Goal: Information Seeking & Learning: Find specific fact

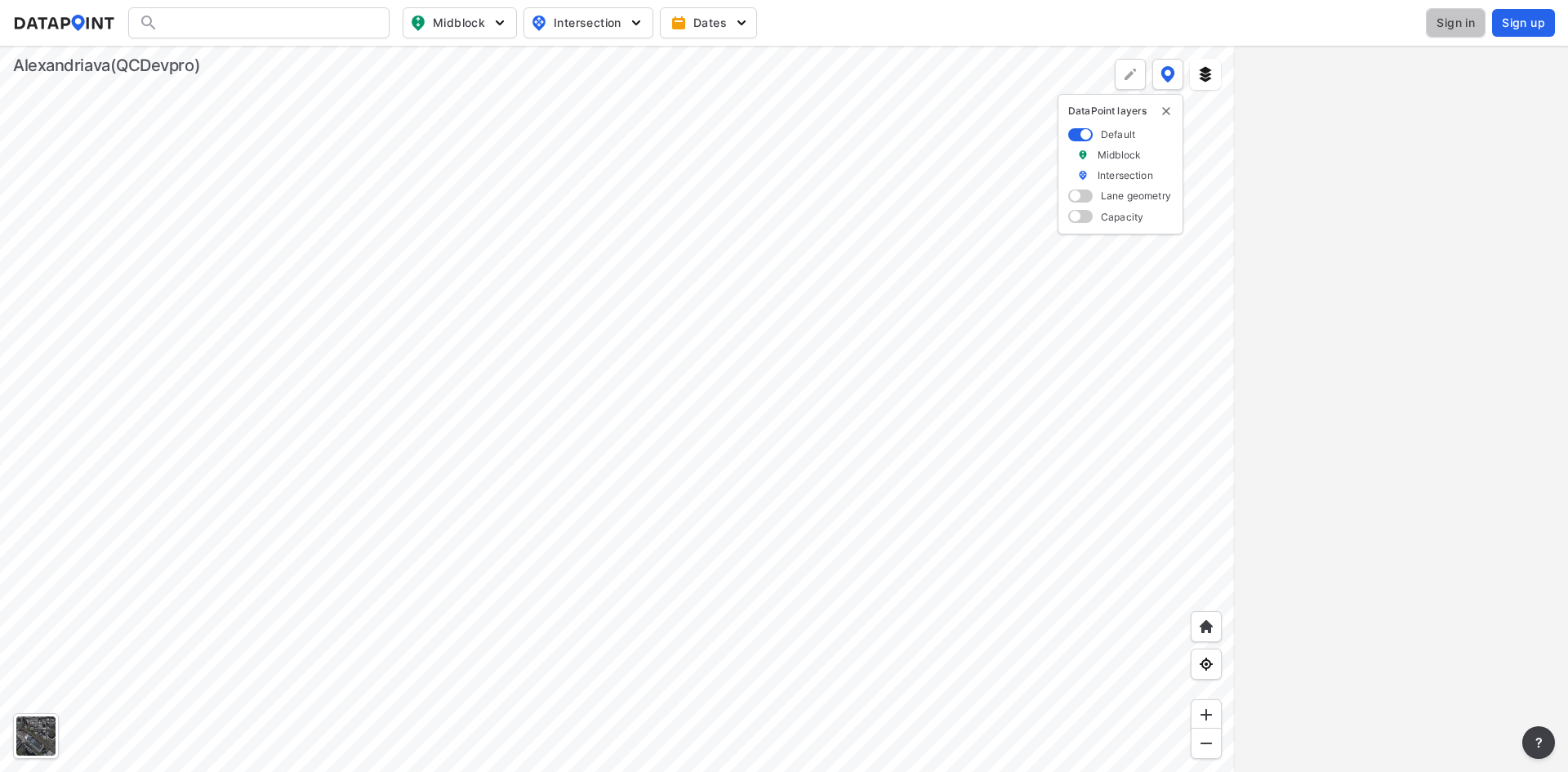
click at [1461, 20] on span "Sign in" at bounding box center [1455, 22] width 38 height 16
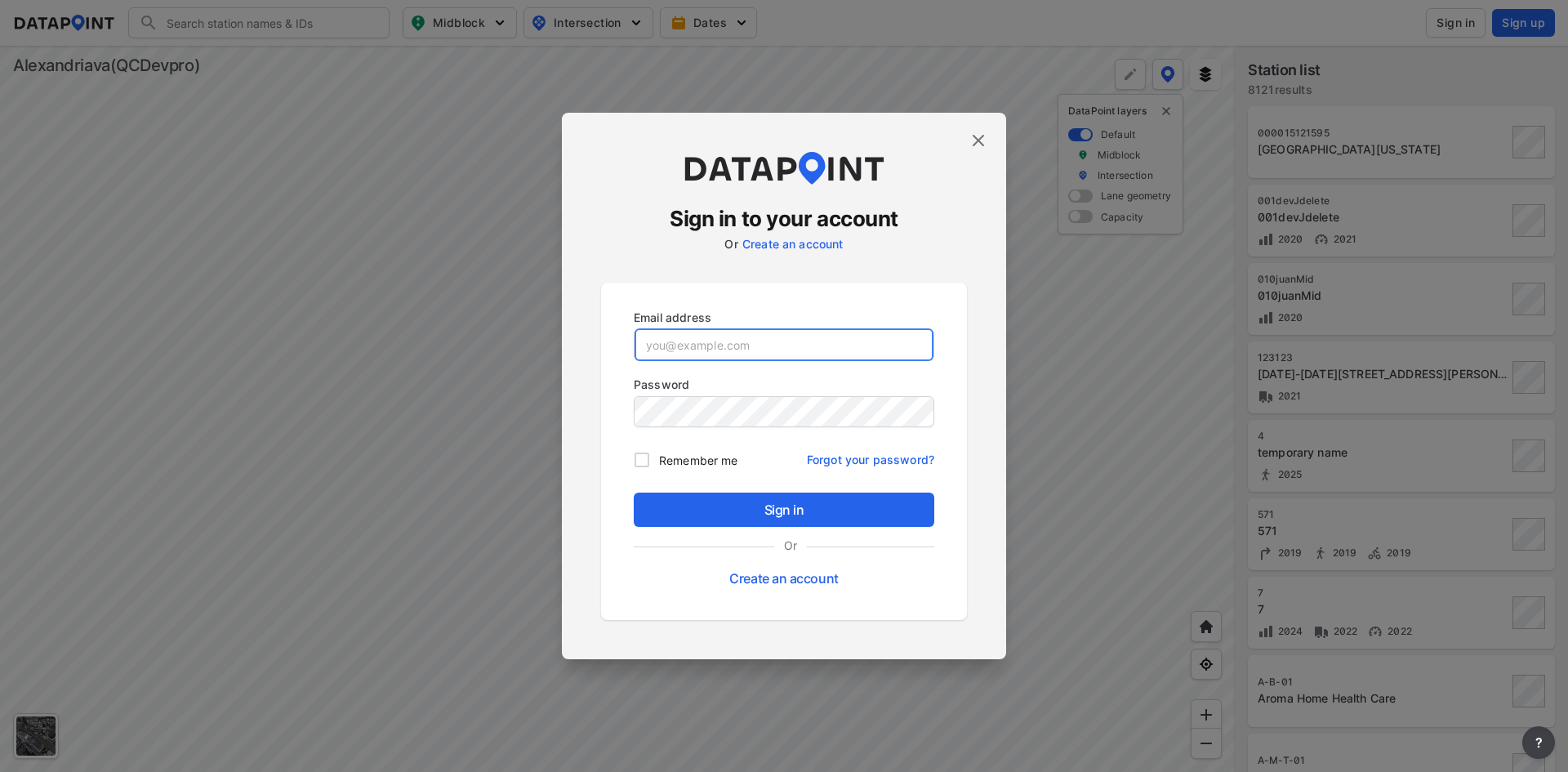
click at [766, 334] on input "email" at bounding box center [784, 345] width 299 height 32
paste input "[EMAIL_ADDRESS][DOMAIN_NAME]"
type input "[EMAIL_ADDRESS][DOMAIN_NAME]"
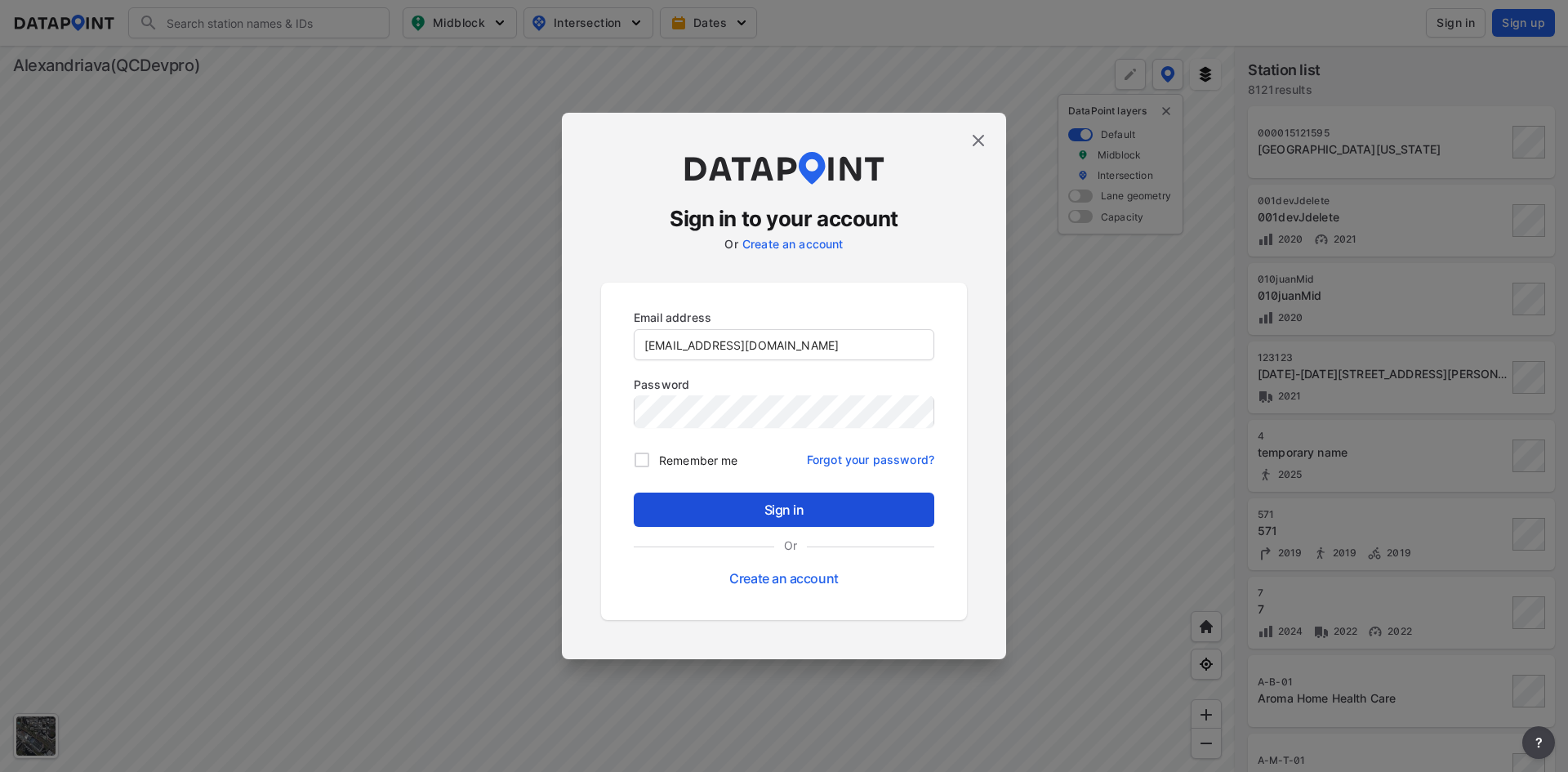
click at [801, 508] on span "Sign in" at bounding box center [784, 510] width 274 height 20
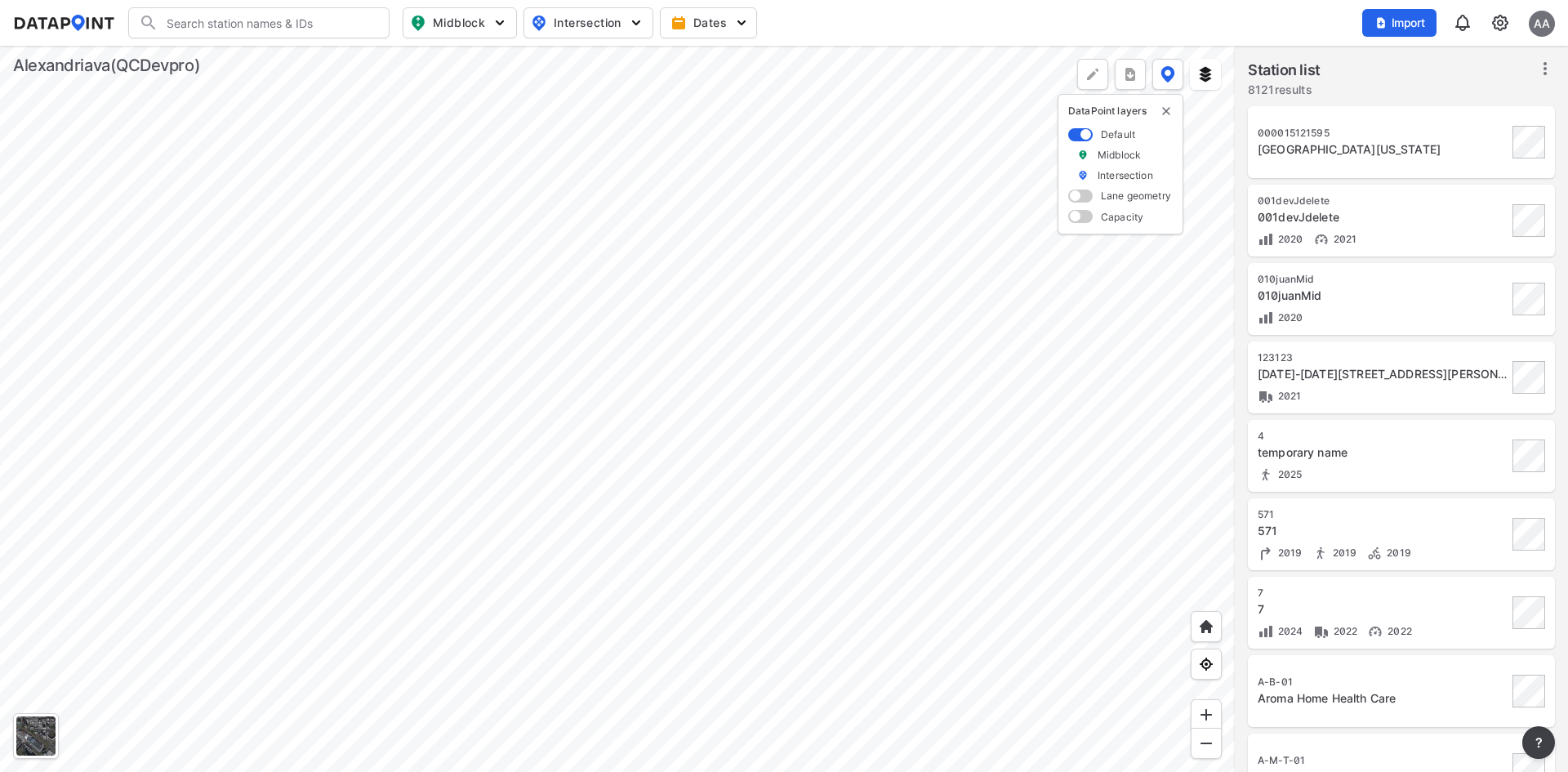
click at [244, 24] on input "Search" at bounding box center [269, 23] width 221 height 26
click at [251, 52] on li "( QC-INT-5 00) [STREET_ADDRESS][PERSON_NAME][US_STATE]" at bounding box center [260, 65] width 261 height 46
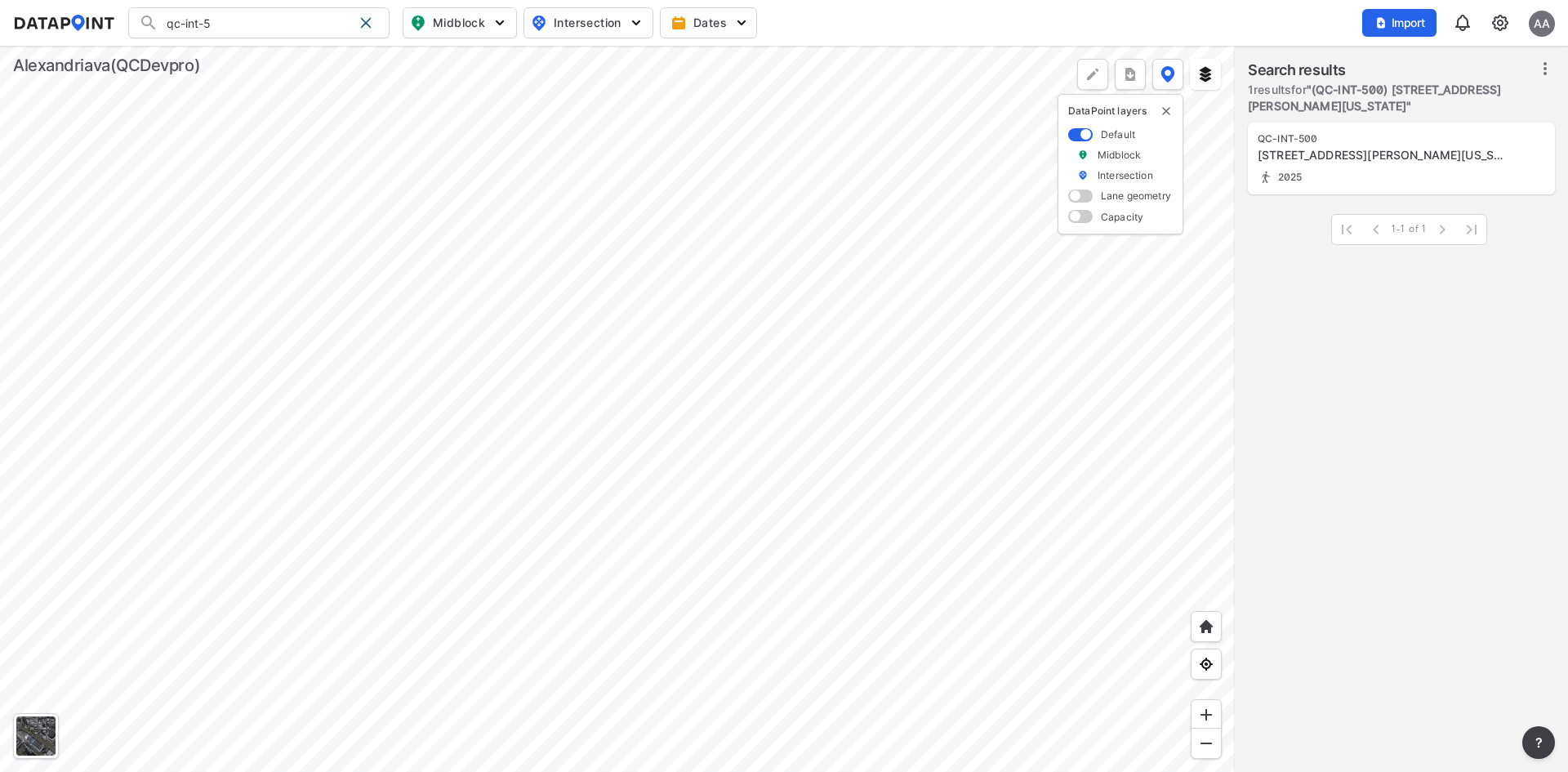
type input "(QC-INT-500) [STREET_ADDRESS][PERSON_NAME][US_STATE]"
click at [1394, 153] on div "[STREET_ADDRESS][PERSON_NAME][US_STATE]" at bounding box center [1383, 155] width 250 height 16
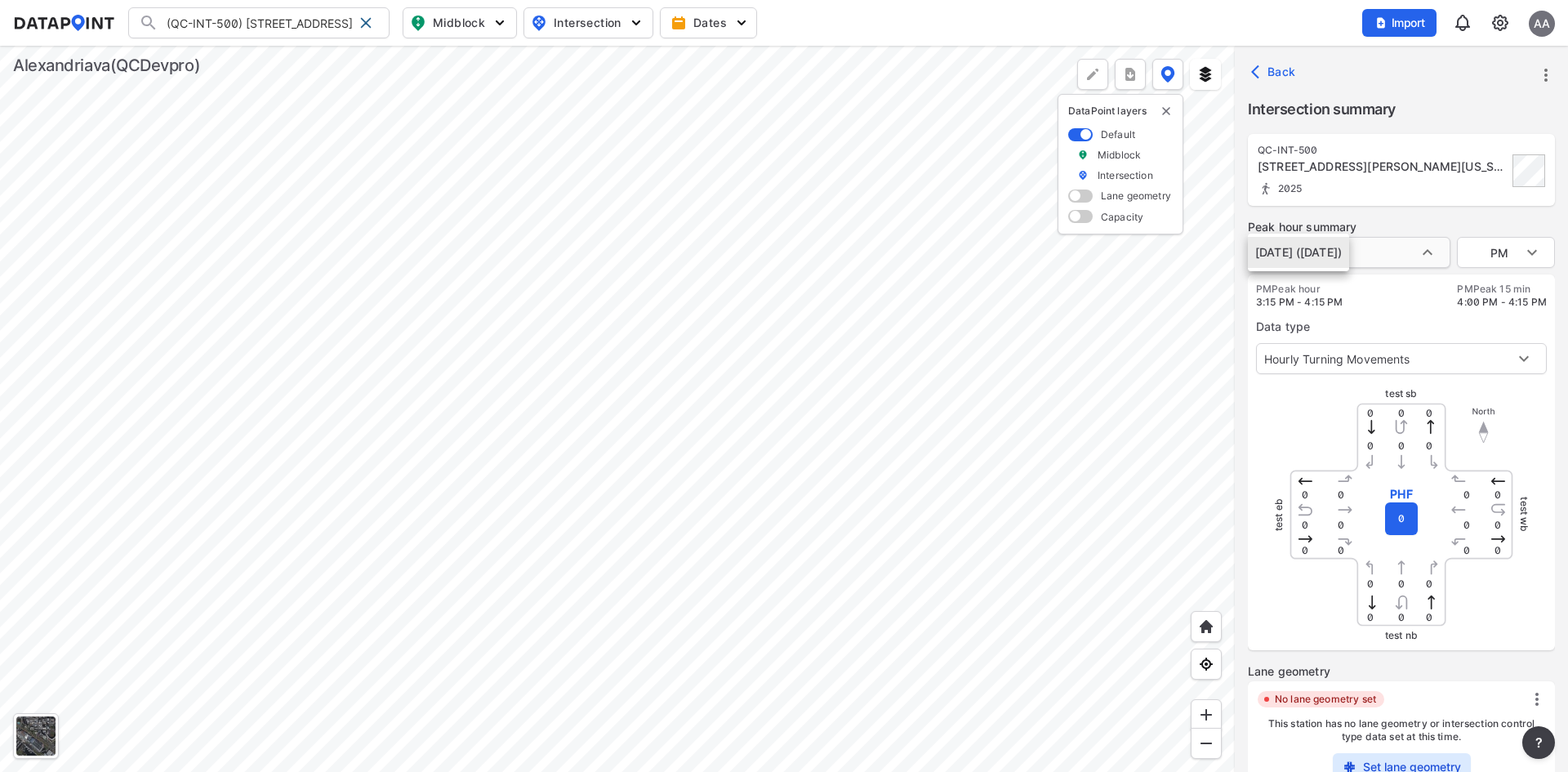
click at [1414, 252] on body "(QC-INT-500) [STREET_ADDRESS][PERSON_NAME][US_STATE] (QC-INT-500) [STREET_ADDRE…" at bounding box center [784, 386] width 1568 height 772
click at [1414, 252] on div at bounding box center [784, 386] width 1568 height 772
click at [1273, 65] on span "Back" at bounding box center [1275, 71] width 42 height 16
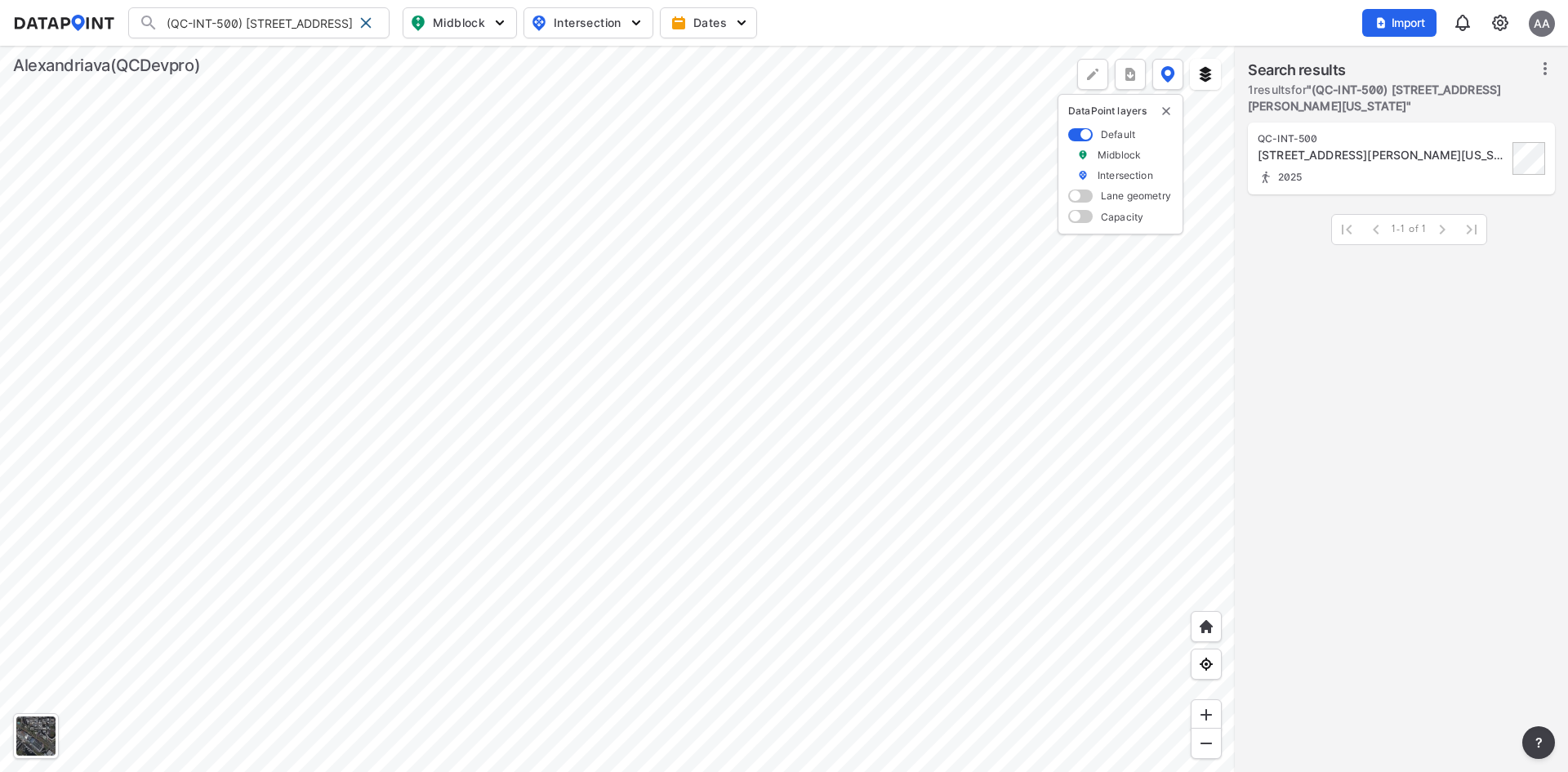
click at [647, 26] on button "Intersection" at bounding box center [588, 23] width 130 height 31
click at [362, 17] on span at bounding box center [365, 22] width 13 height 13
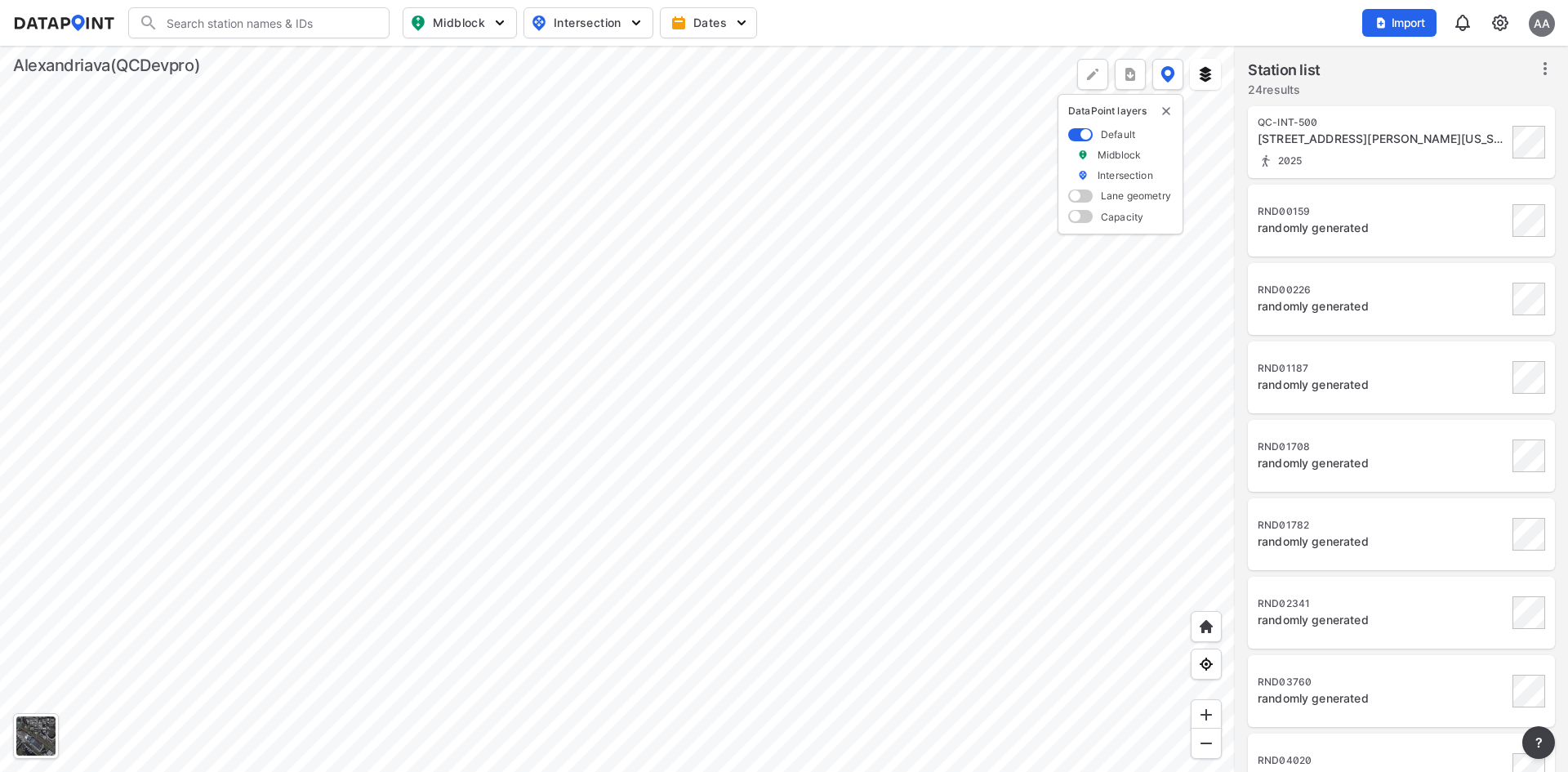
click at [580, 24] on span "Intersection" at bounding box center [587, 22] width 112 height 20
click at [567, 86] on span "Turning count" at bounding box center [574, 88] width 74 height 17
click at [502, 86] on input "Turning count" at bounding box center [492, 88] width 16 height 16
checkbox input "true"
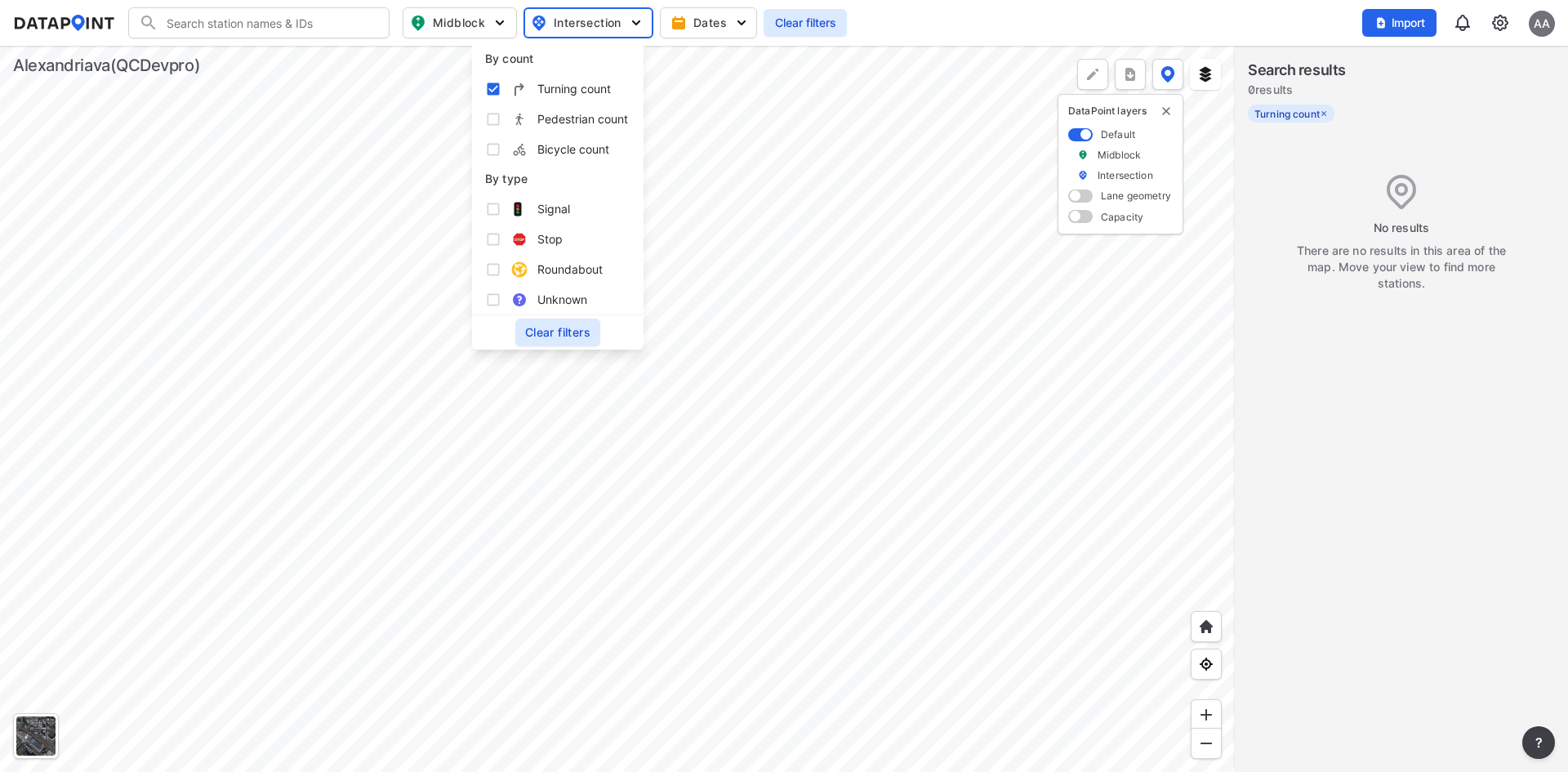
click at [570, 121] on span "Pedestrian count" at bounding box center [582, 119] width 91 height 17
click at [502, 121] on input "Pedestrian count" at bounding box center [492, 119] width 16 height 16
checkbox input "true"
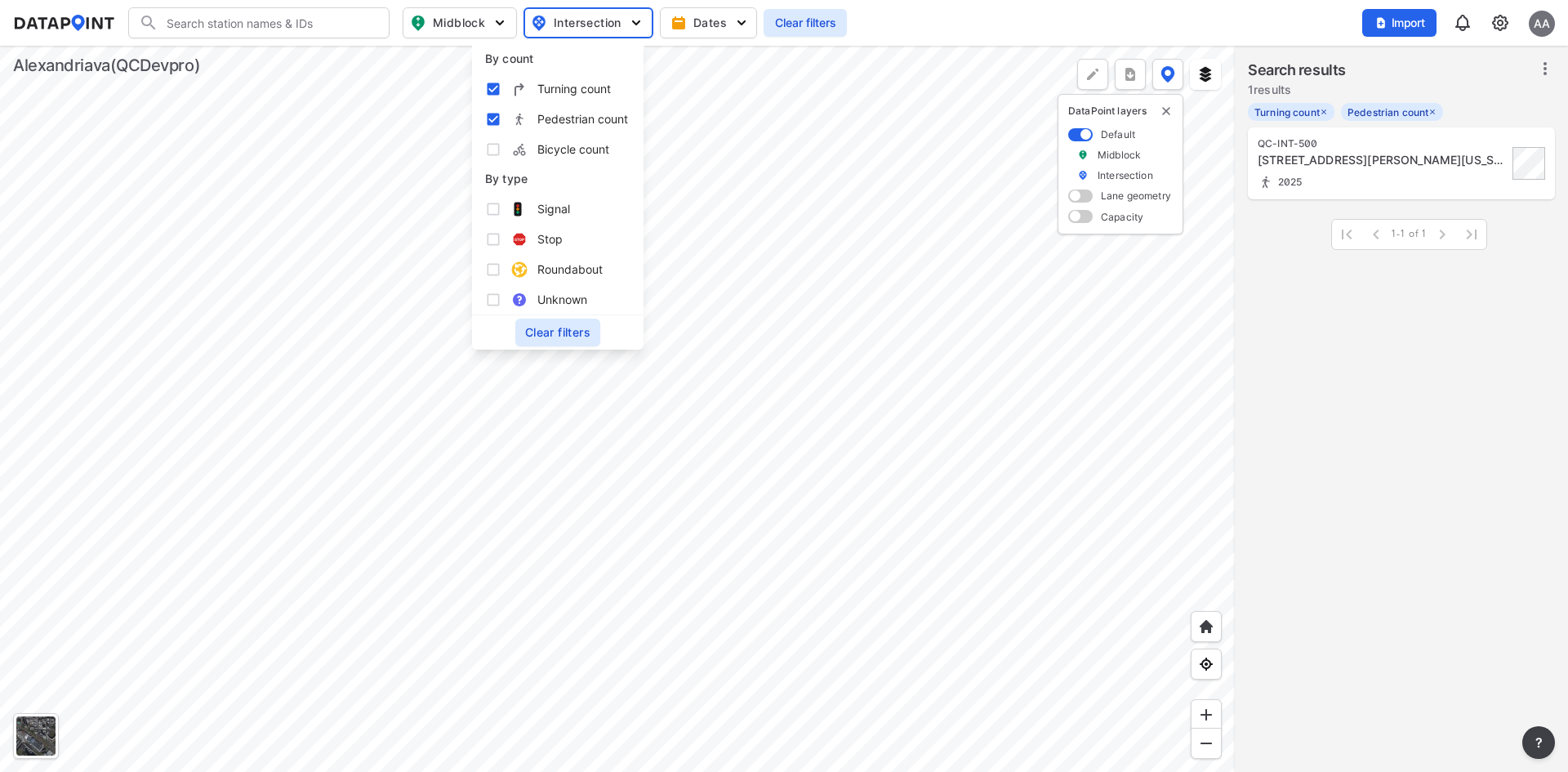
click at [574, 155] on span "Bicycle count" at bounding box center [573, 149] width 72 height 17
click at [502, 155] on input "Bicycle count" at bounding box center [492, 149] width 16 height 16
checkbox input "true"
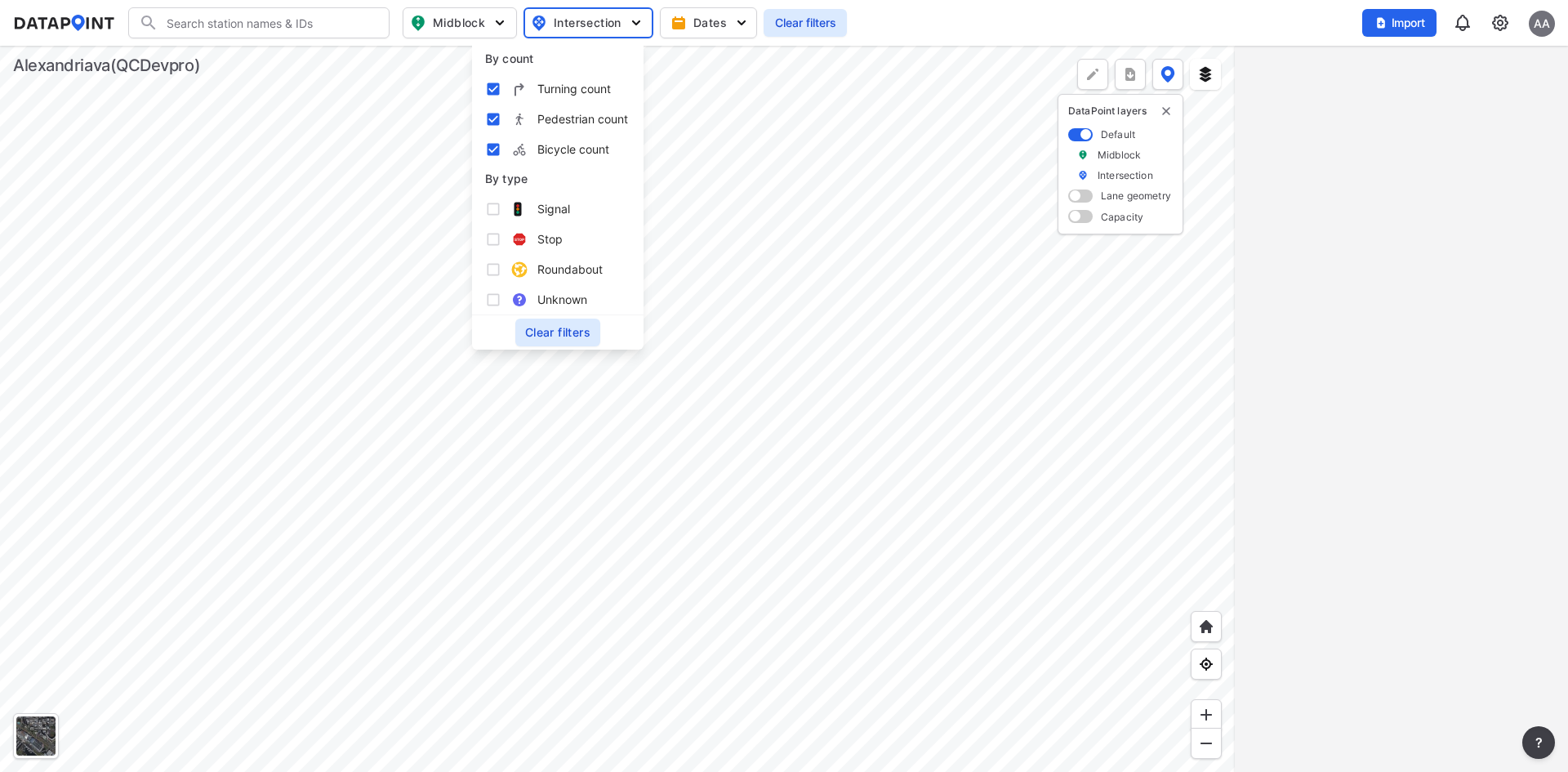
click at [1005, 39] on header "Search Please enter a search term. Midblock Intersection Dates Clear filters Im…" at bounding box center [784, 23] width 1568 height 46
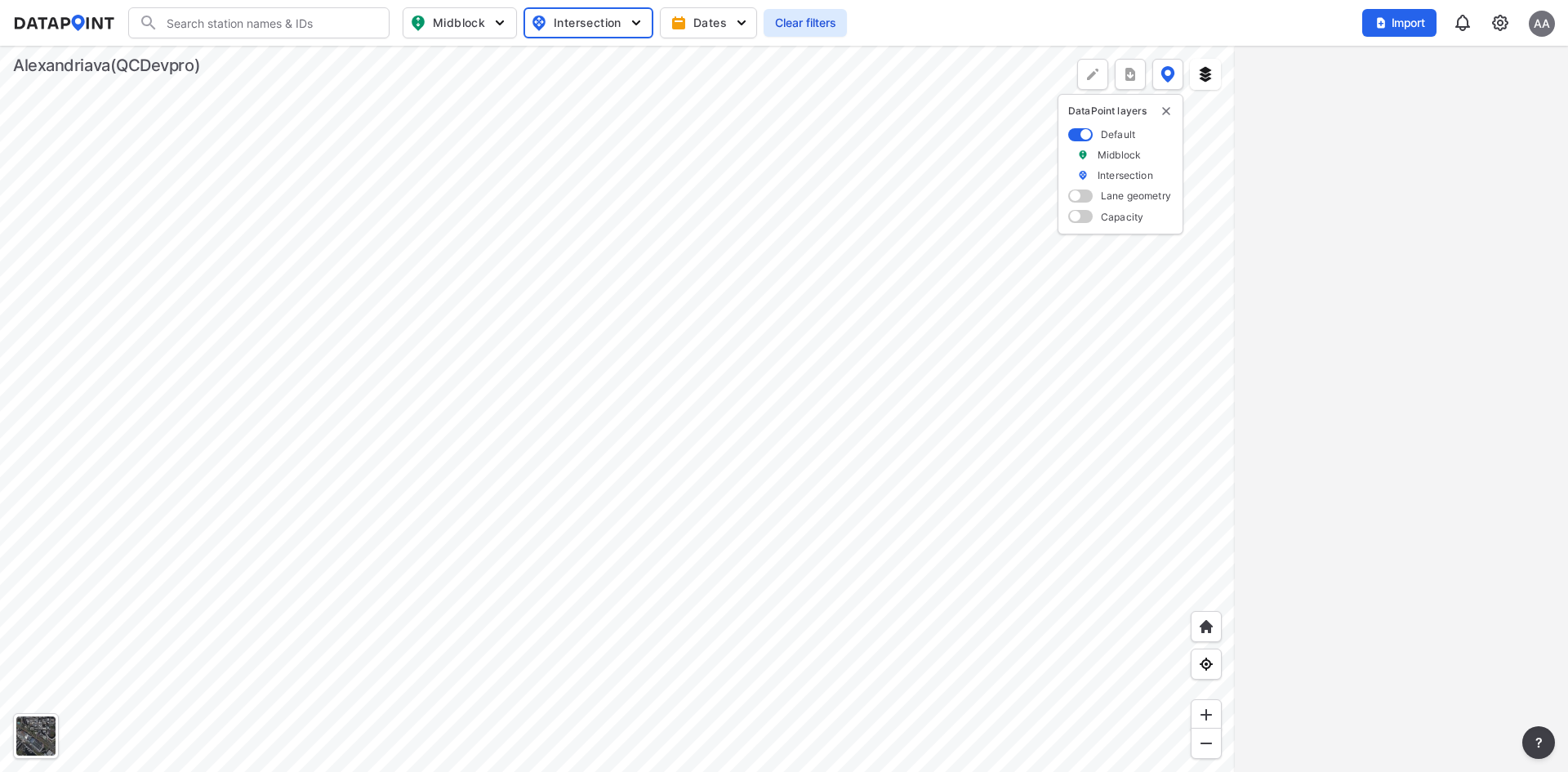
click at [1052, 390] on div at bounding box center [617, 409] width 1235 height 726
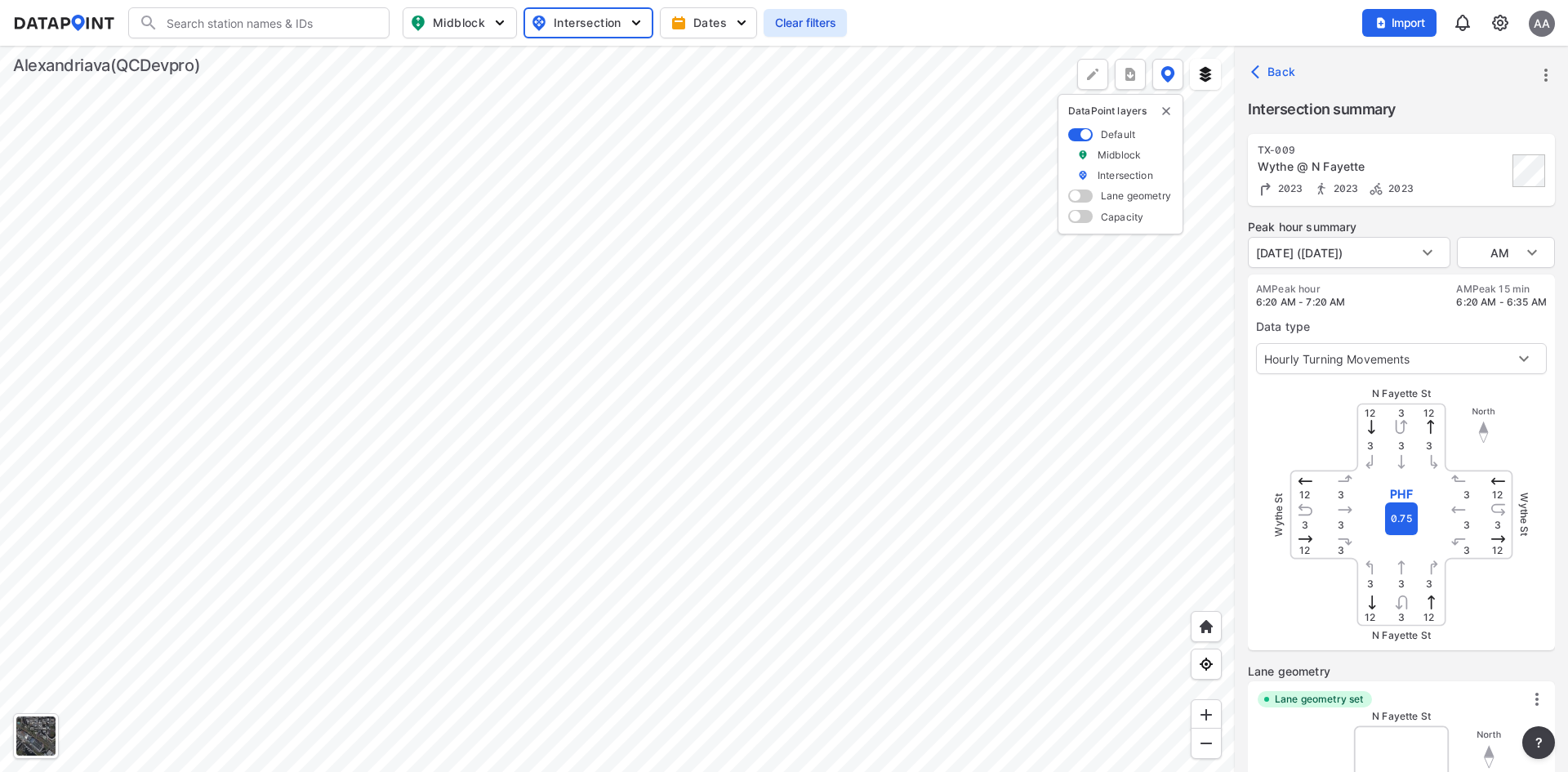
type input "2584"
click at [312, 28] on input "Search" at bounding box center [269, 23] width 221 height 26
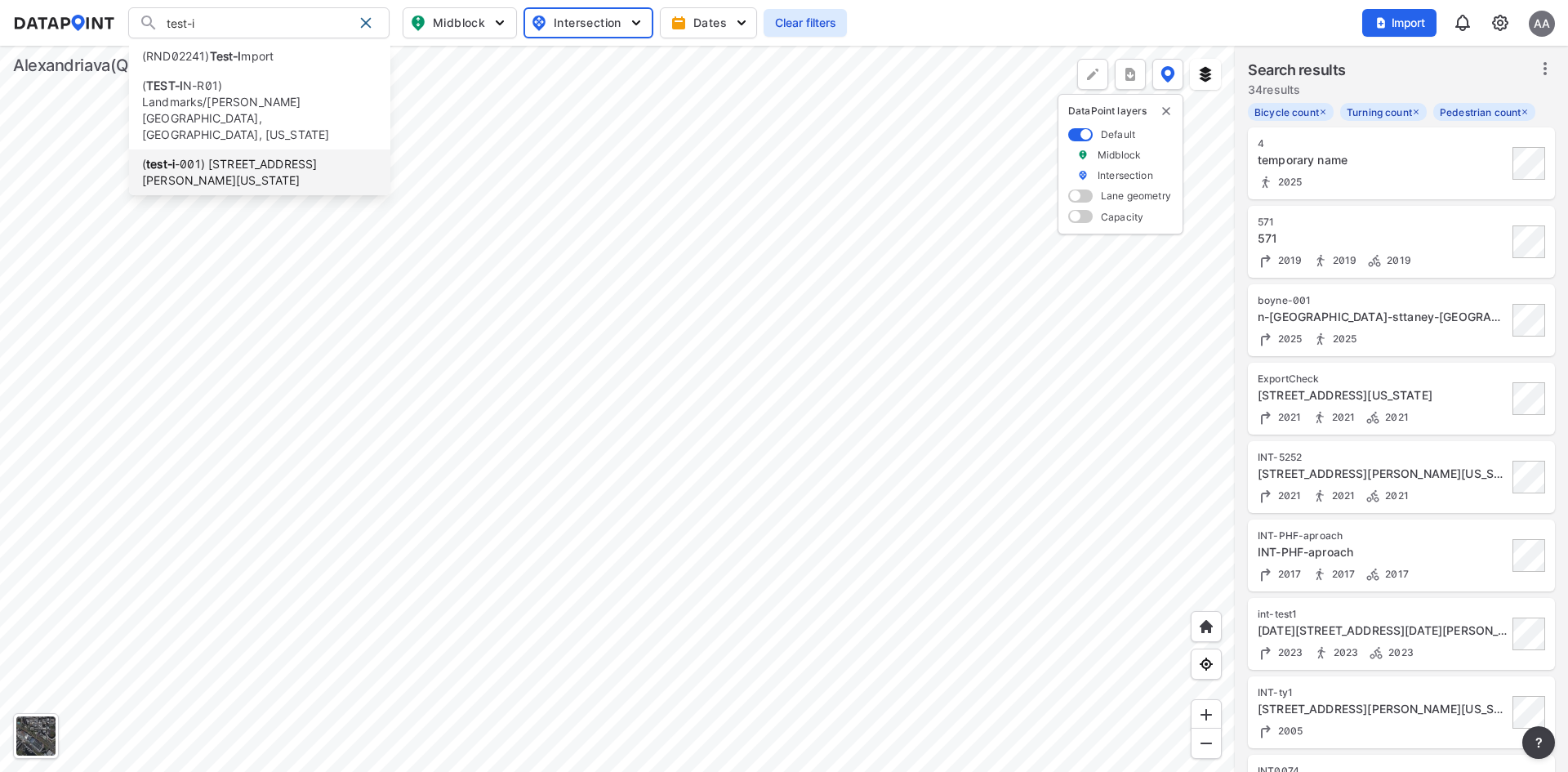
click at [248, 149] on li "( test-i -001) [STREET_ADDRESS][PERSON_NAME][US_STATE]" at bounding box center [260, 172] width 261 height 46
click at [248, 121] on div at bounding box center [617, 409] width 1235 height 726
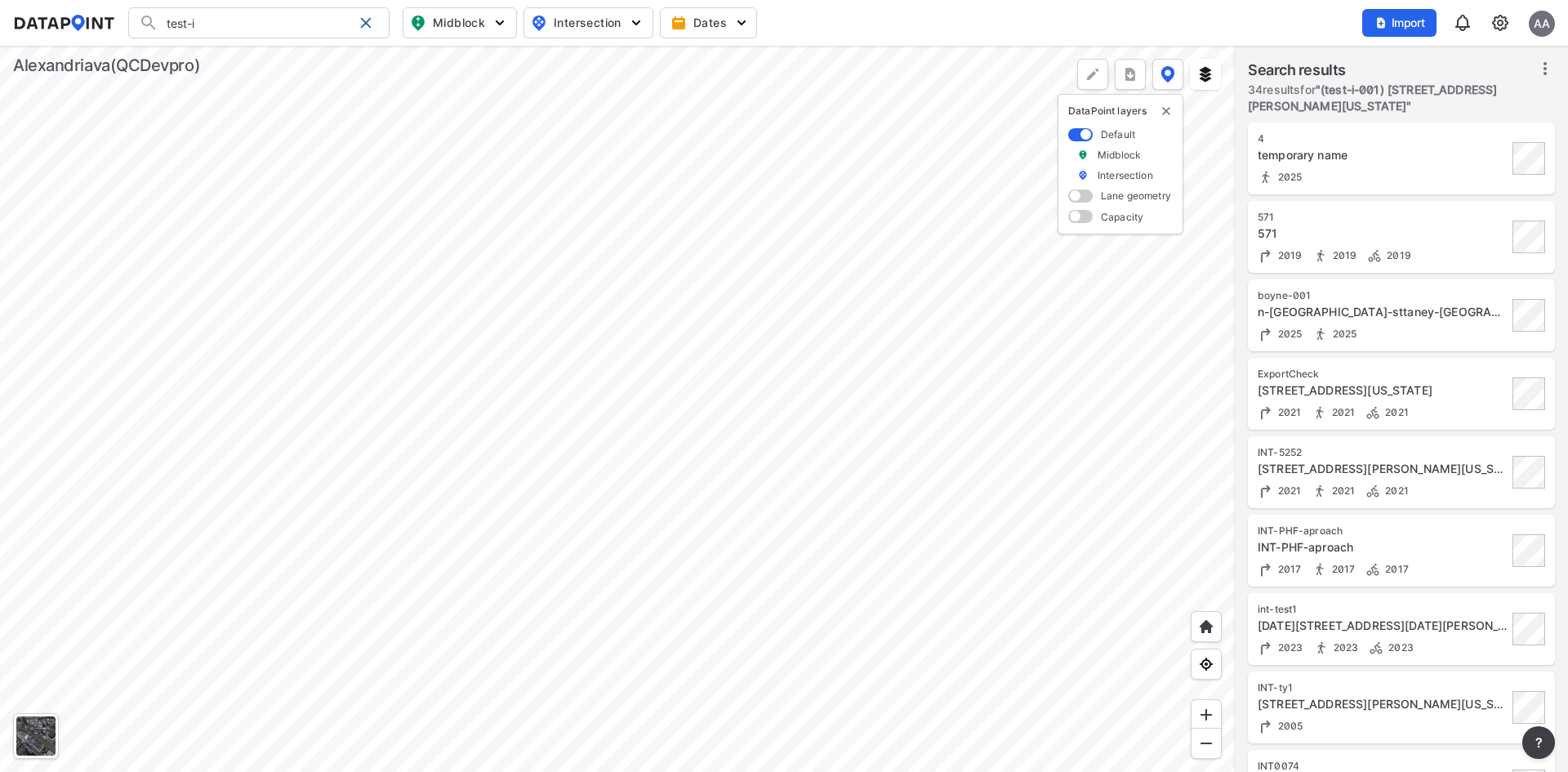
type input "(test-i-001) [STREET_ADDRESS][PERSON_NAME][US_STATE]"
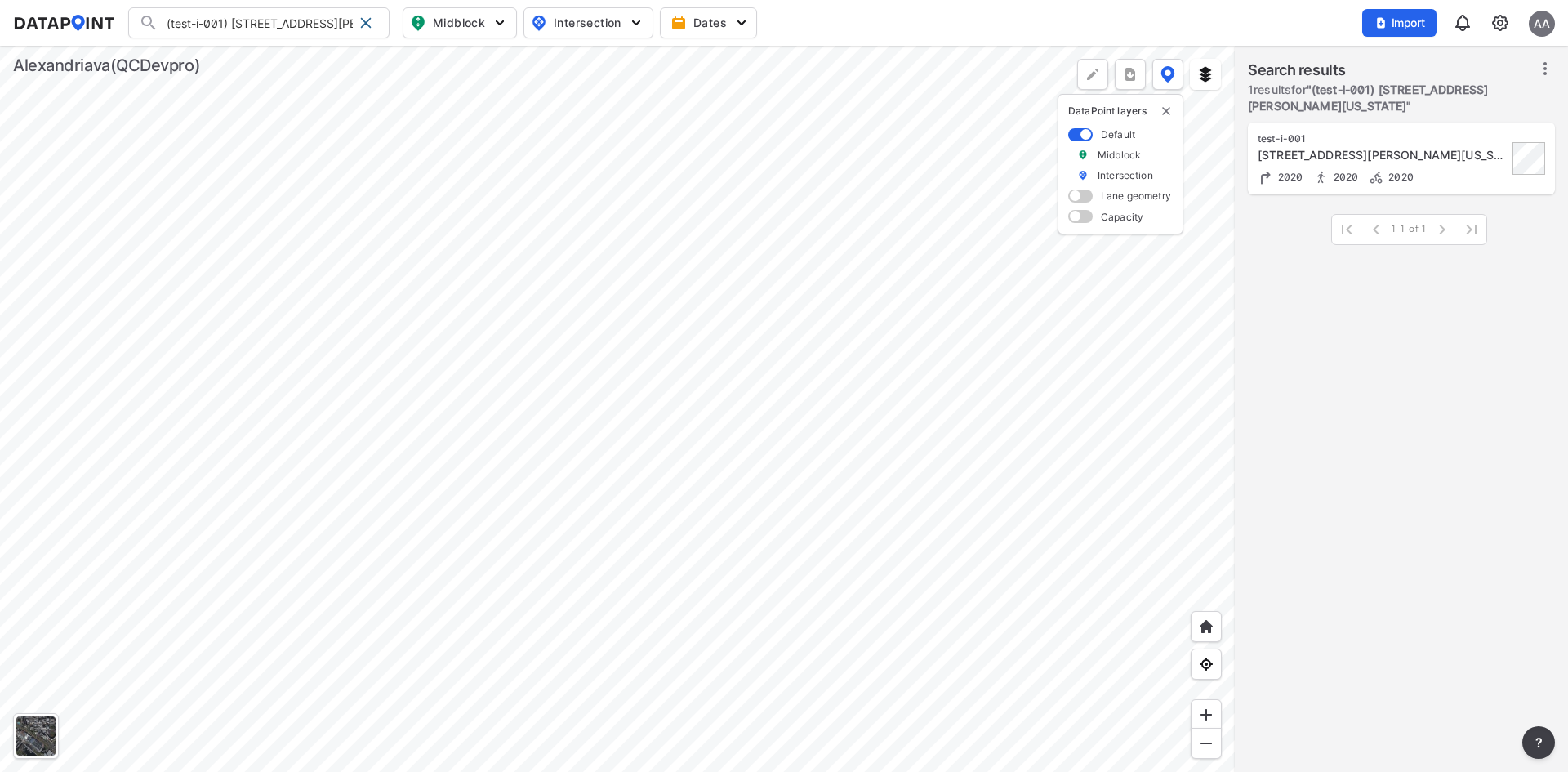
click at [1406, 172] on span "2020" at bounding box center [1399, 177] width 30 height 12
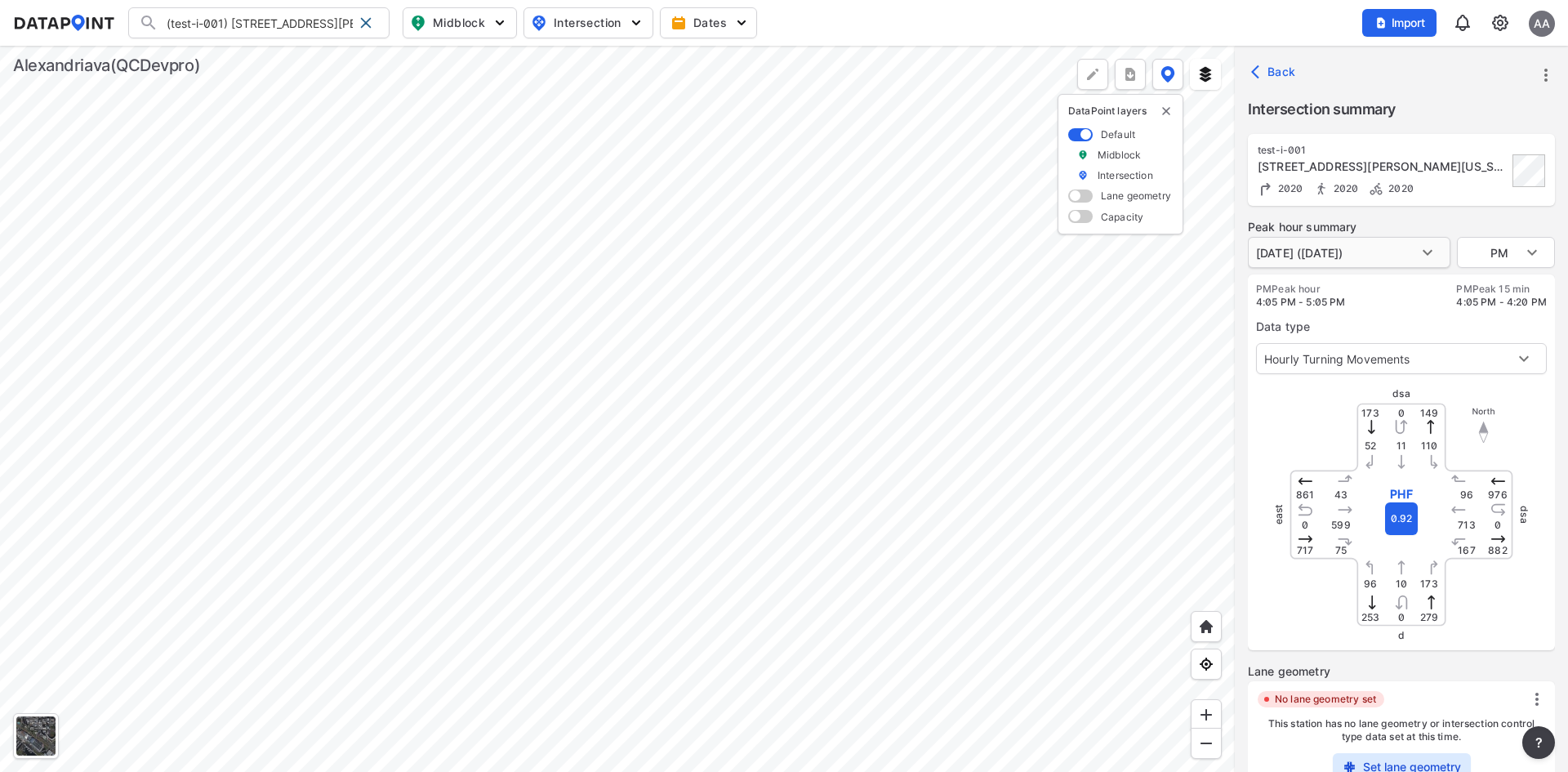
click at [1385, 244] on body "(test-i-001) [STREET_ADDRESS][PERSON_NAME][US_STATE] (RND02241) Test-Import (TE…" at bounding box center [784, 386] width 1568 height 772
click at [1473, 213] on div at bounding box center [784, 386] width 1568 height 772
click at [1519, 253] on body "(test-i-001) [STREET_ADDRESS][PERSON_NAME][US_STATE] (RND02241) Test-Import (TE…" at bounding box center [784, 386] width 1568 height 772
click at [1364, 256] on div at bounding box center [784, 386] width 1568 height 772
click at [1364, 256] on div "AM MID PM" at bounding box center [784, 386] width 1568 height 772
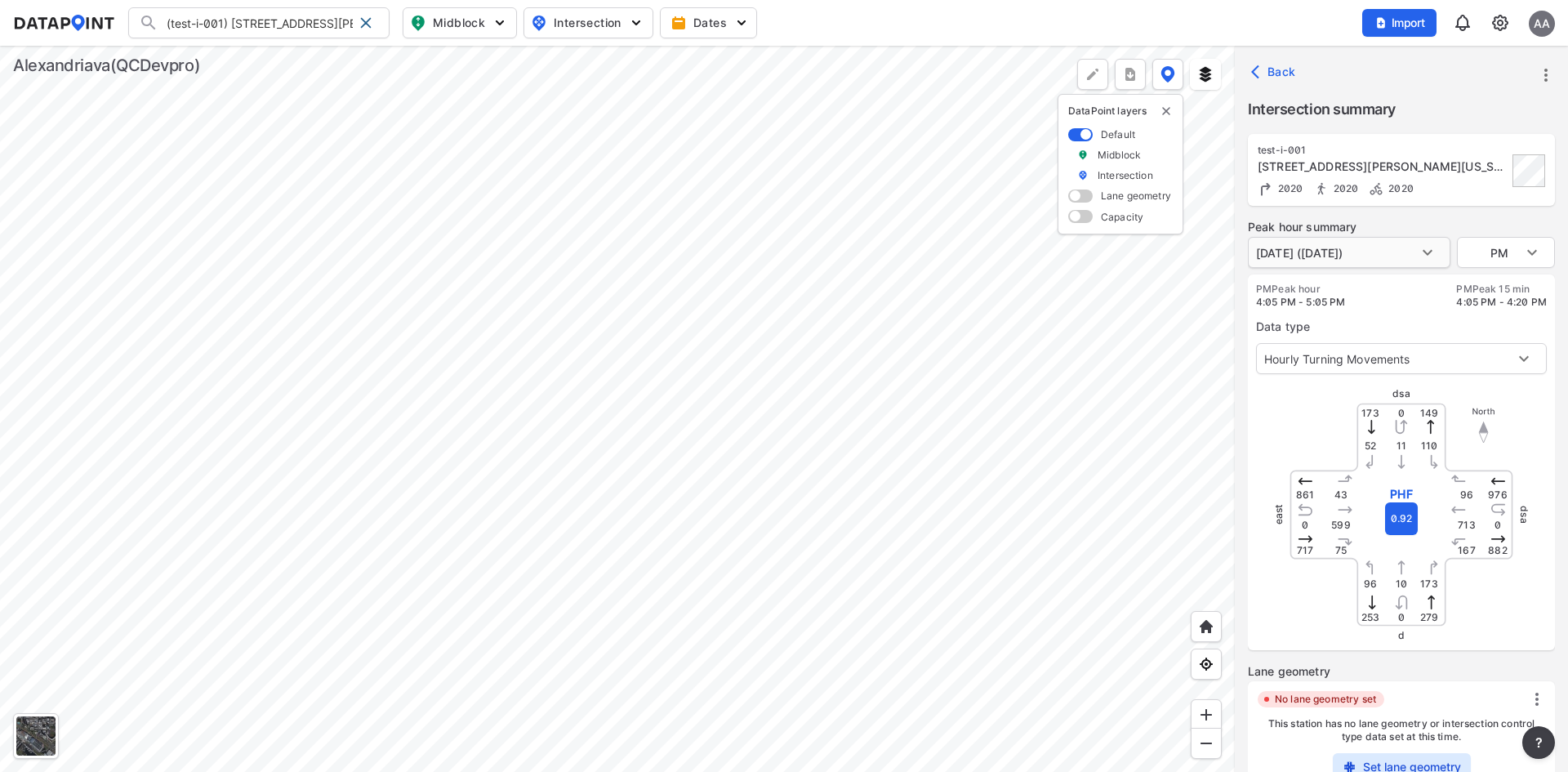
click at [1367, 245] on body "(test-i-001) [STREET_ADDRESS][PERSON_NAME][US_STATE] (RND02241) Test-Import (TE…" at bounding box center [784, 386] width 1568 height 772
click at [1349, 226] on li "[DATE] ([DATE])" at bounding box center [1298, 221] width 101 height 31
click at [1540, 238] on body "(test-i-001) [STREET_ADDRESS][PERSON_NAME][US_STATE] (RND02241) Test-Import (TE…" at bounding box center [784, 386] width 1568 height 772
click at [1428, 211] on div at bounding box center [784, 386] width 1568 height 772
click at [1444, 248] on body "(test-i-001) [STREET_ADDRESS][PERSON_NAME][US_STATE] (RND02241) Test-Import (TE…" at bounding box center [784, 386] width 1568 height 772
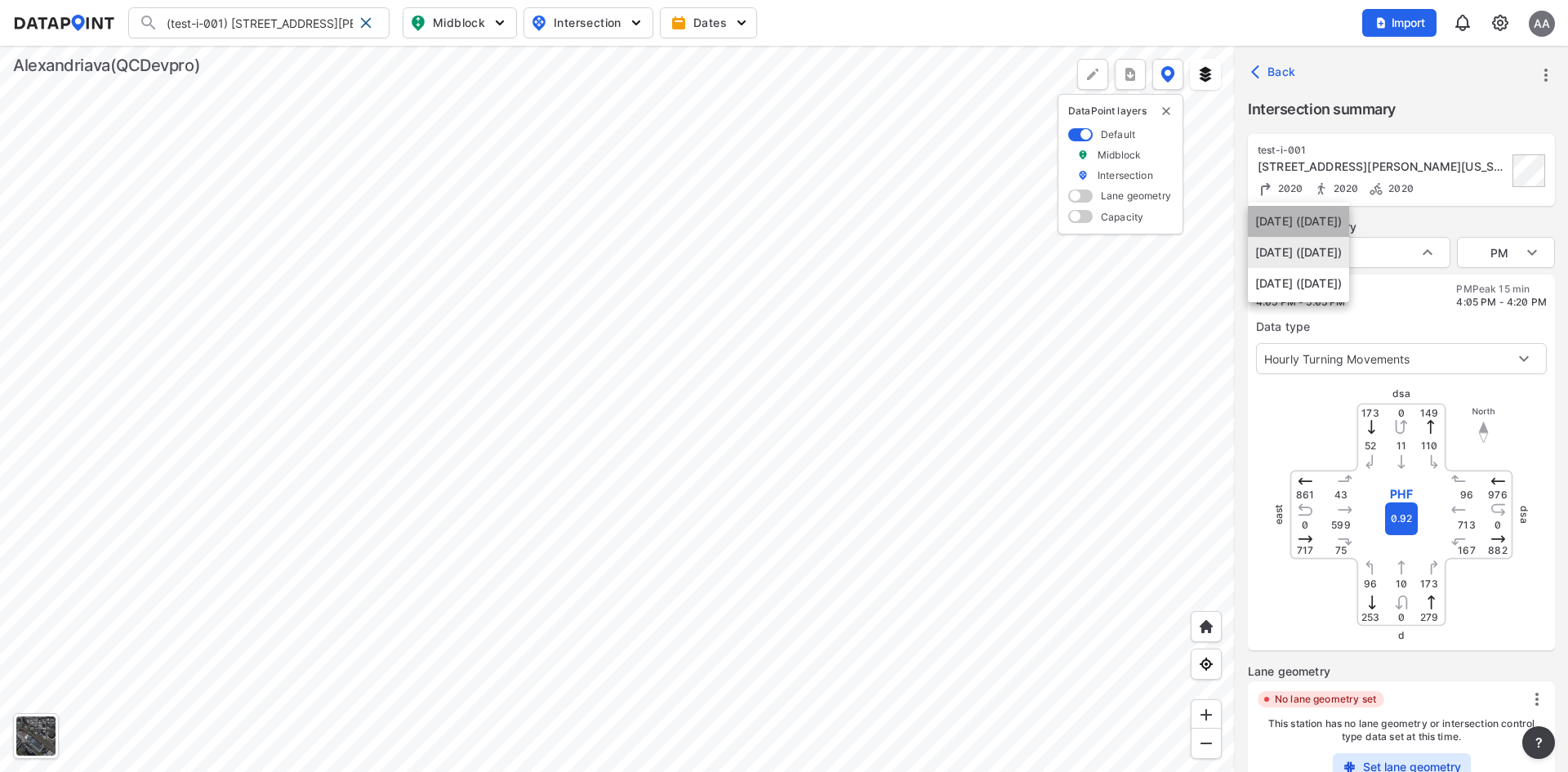
click at [1341, 223] on li "[DATE] ([DATE])" at bounding box center [1298, 221] width 101 height 31
click at [1354, 257] on body "(test-i-001) [STREET_ADDRESS][PERSON_NAME][US_STATE] (RND02241) Test-Import (TE…" at bounding box center [784, 386] width 1568 height 772
click at [1349, 256] on li "[DATE] ([DATE])" at bounding box center [1298, 252] width 101 height 31
click at [1567, 254] on div "test-i-001 [STREET_ADDRESS][PERSON_NAME][US_STATE] 2020 2020 2020 Peak hour sum…" at bounding box center [1402, 468] width 334 height 668
click at [1538, 252] on body "(test-i-001) [STREET_ADDRESS][PERSON_NAME][US_STATE] (RND02241) Test-Import (TE…" at bounding box center [784, 386] width 1568 height 772
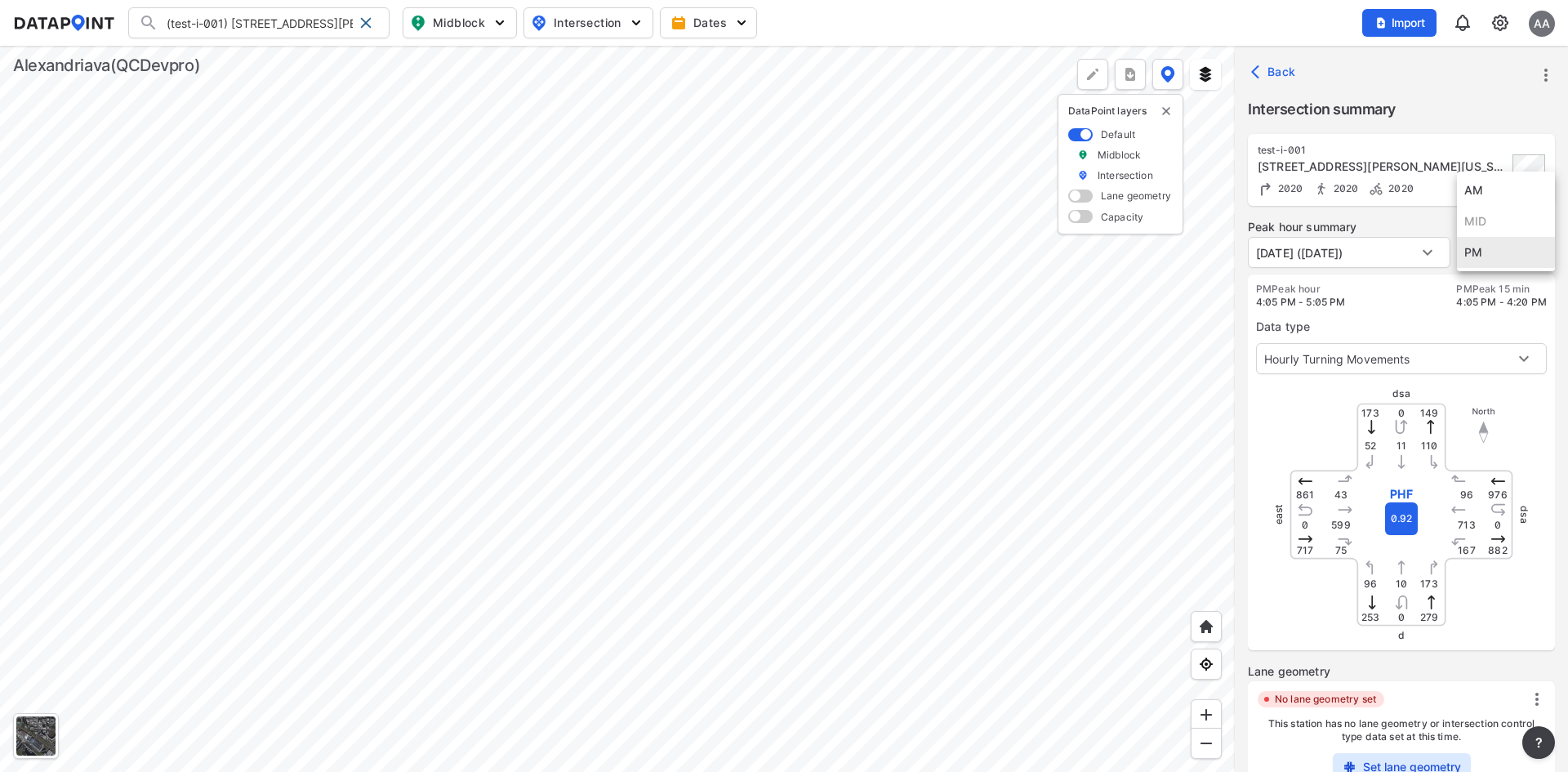
click at [1399, 212] on div at bounding box center [784, 386] width 1568 height 772
